Goal: Check status: Check status

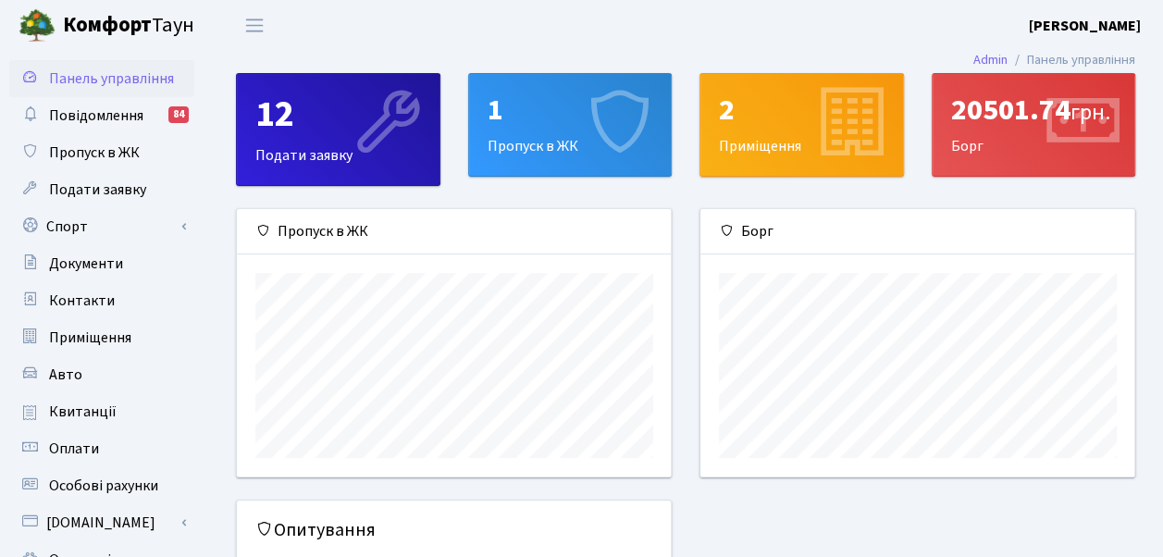
scroll to position [267, 435]
click at [77, 267] on span "Документи" at bounding box center [86, 264] width 74 height 20
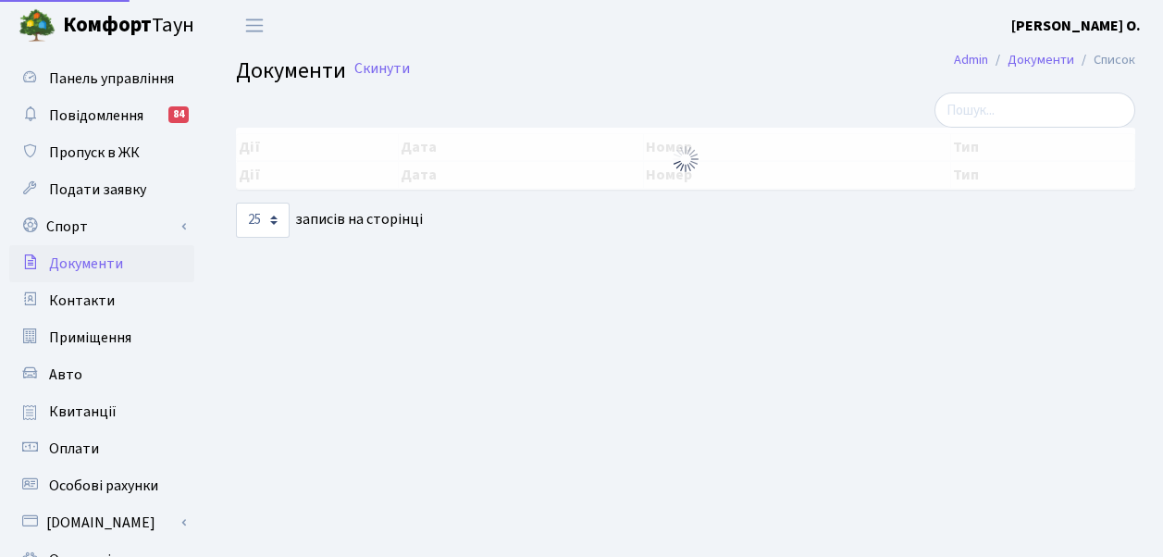
select select "25"
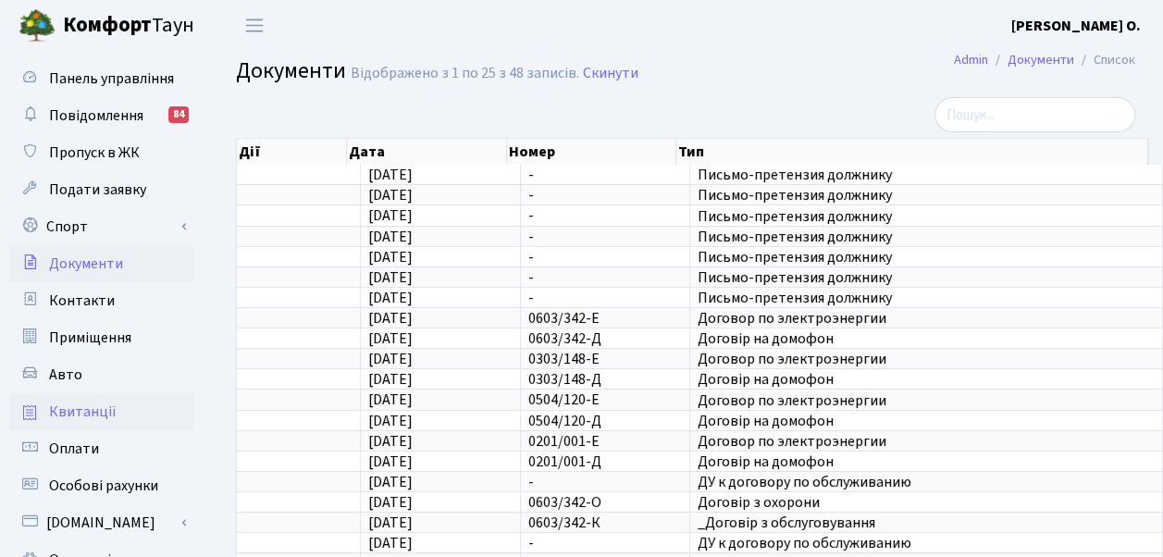
click at [96, 414] on span "Квитанції" at bounding box center [83, 412] width 68 height 20
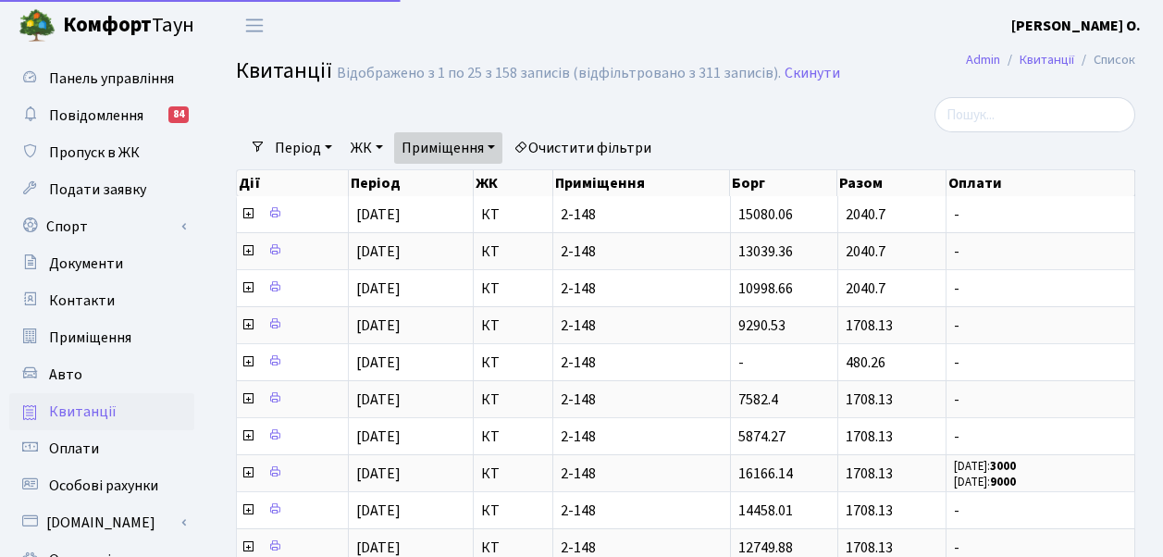
select select "25"
click at [501, 146] on link "Приміщення" at bounding box center [448, 147] width 108 height 31
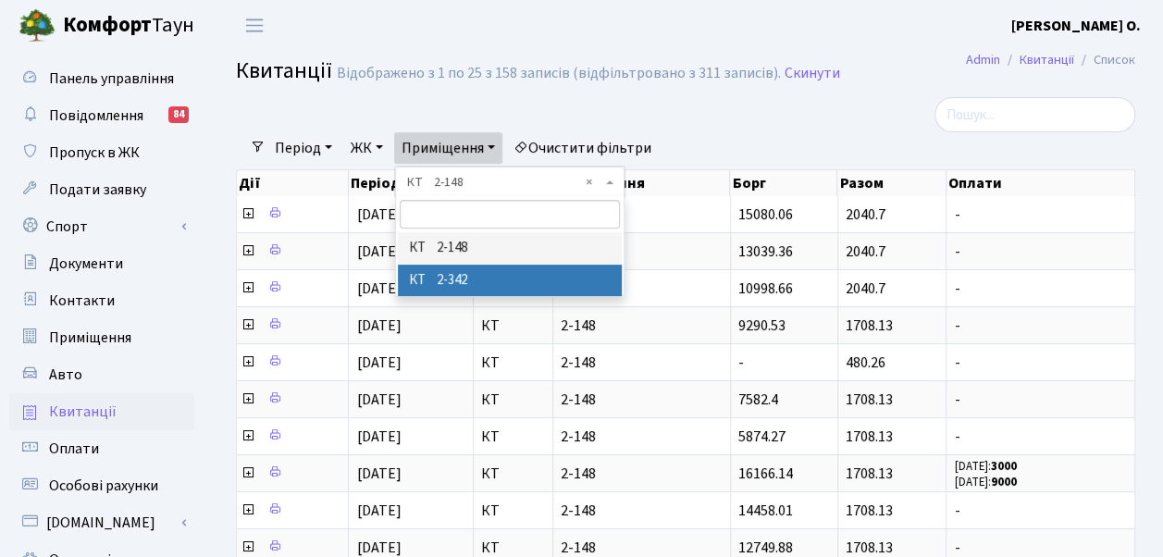
click at [497, 283] on li "КТ 2-342" at bounding box center [510, 281] width 225 height 32
